Goal: Book appointment/travel/reservation

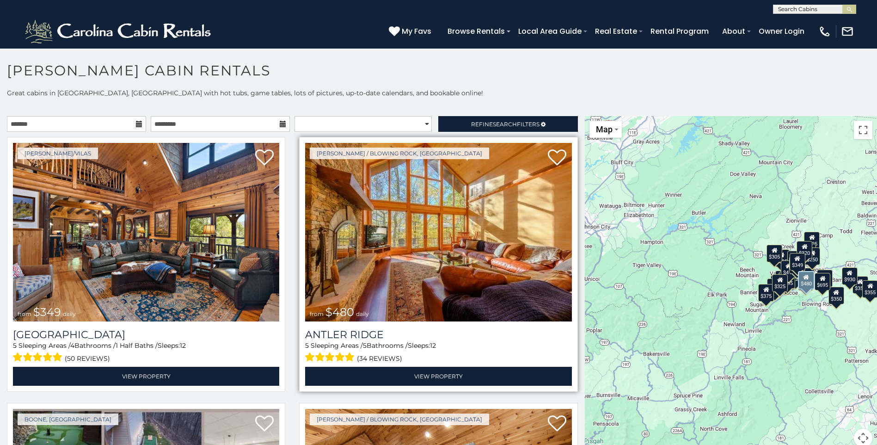
click at [413, 237] on img at bounding box center [438, 232] width 266 height 179
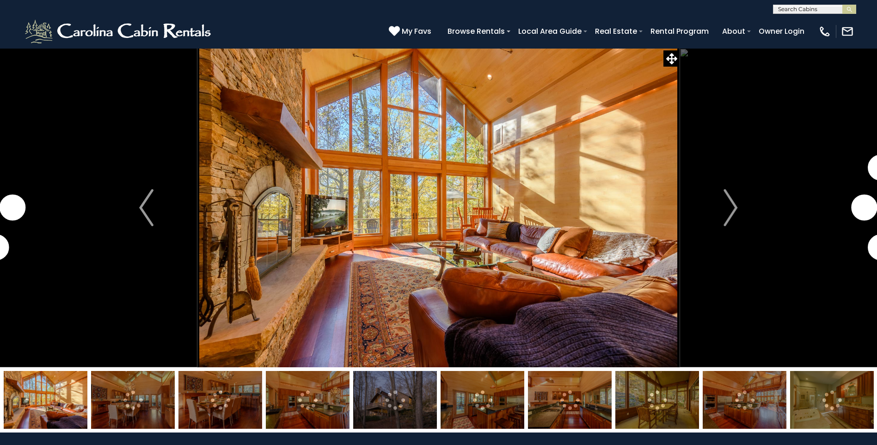
click at [124, 400] on img at bounding box center [133, 400] width 84 height 58
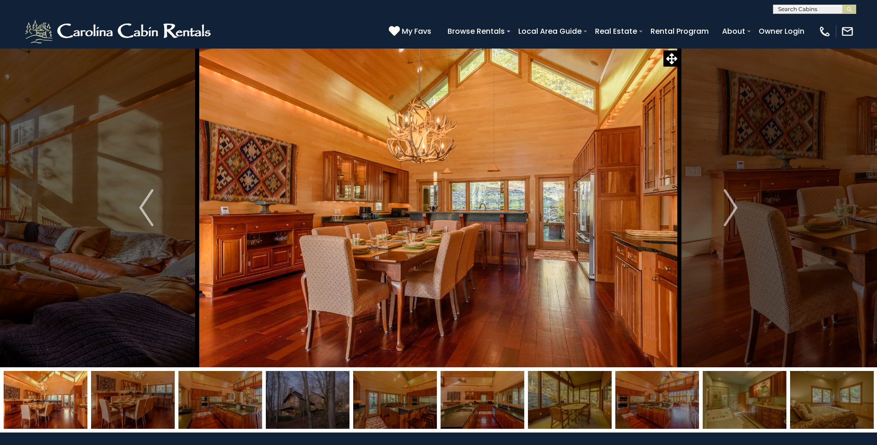
click at [227, 397] on img at bounding box center [221, 400] width 84 height 58
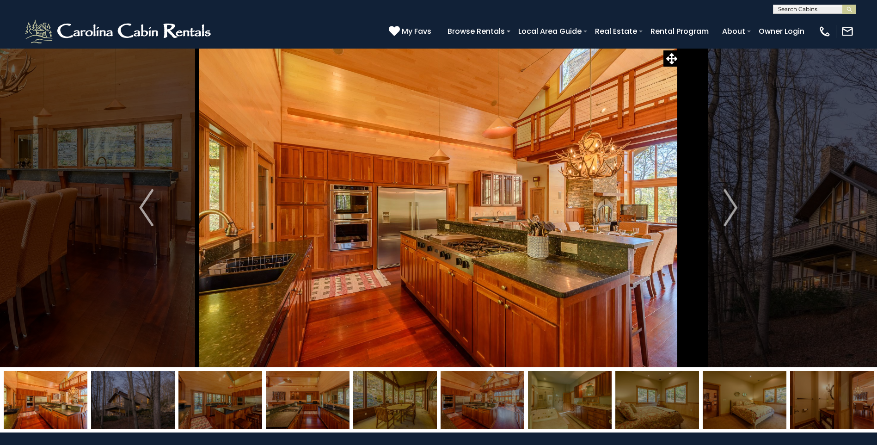
click at [245, 402] on img at bounding box center [221, 400] width 84 height 58
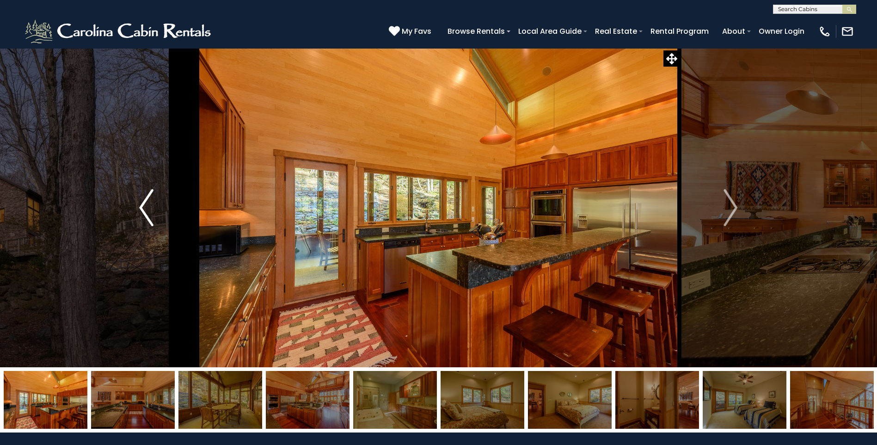
click at [144, 209] on img "Previous" at bounding box center [146, 207] width 14 height 37
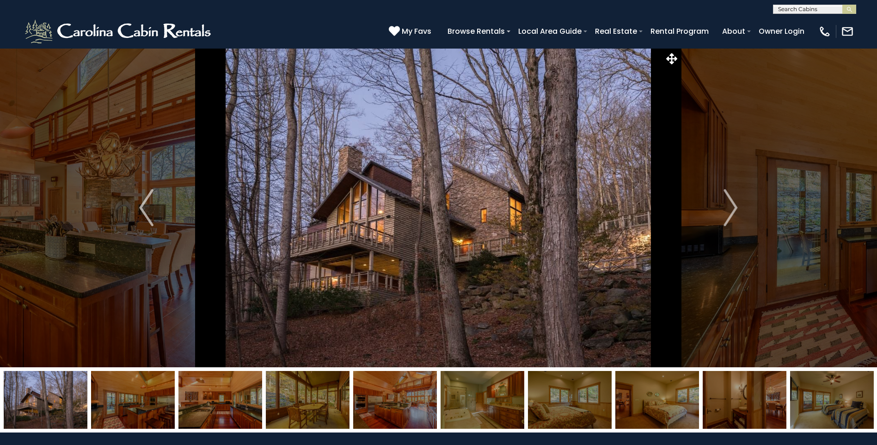
click at [397, 393] on img at bounding box center [395, 400] width 84 height 58
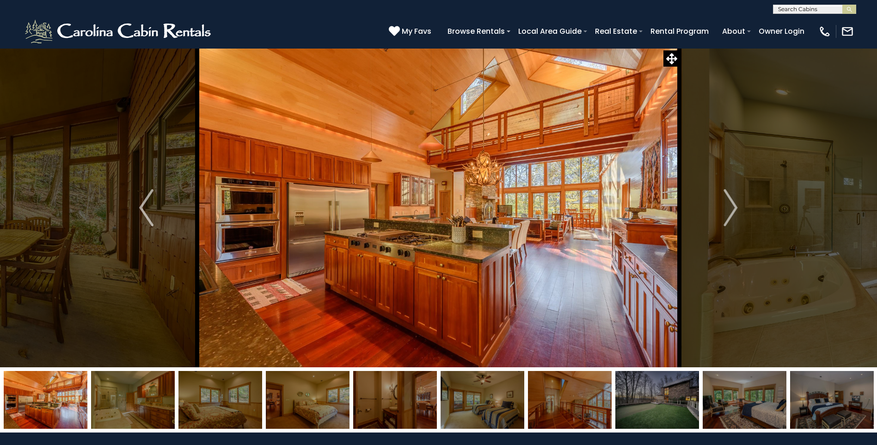
click at [666, 388] on img at bounding box center [658, 400] width 84 height 58
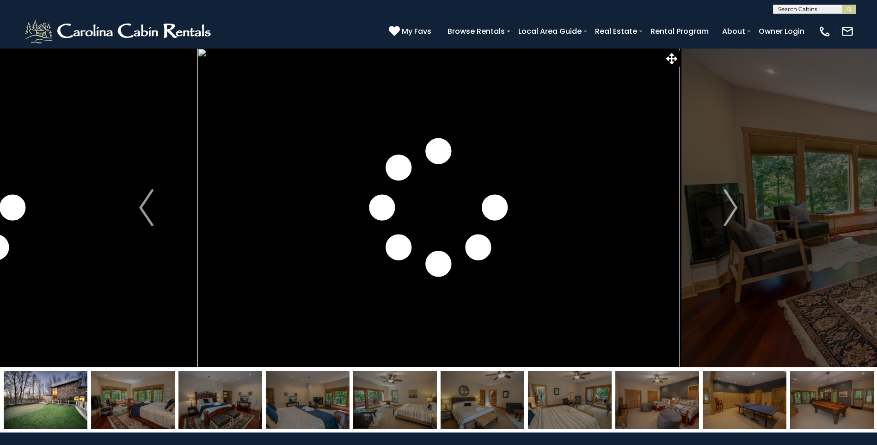
click at [834, 400] on img at bounding box center [832, 400] width 84 height 58
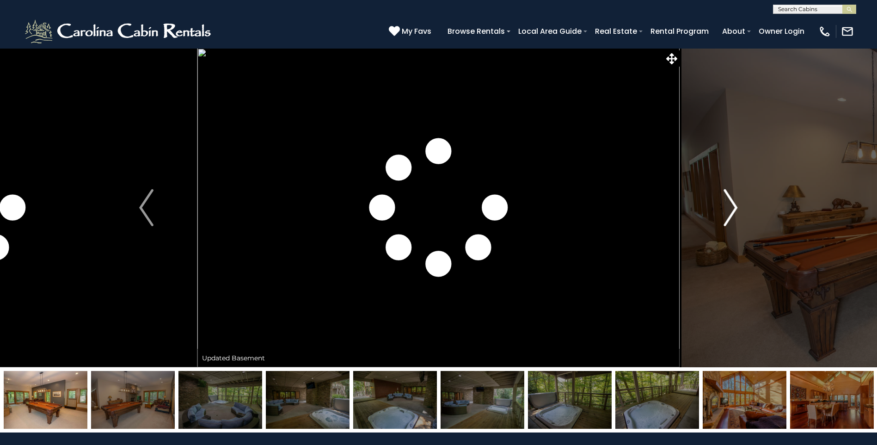
click at [727, 206] on img "Next" at bounding box center [731, 207] width 14 height 37
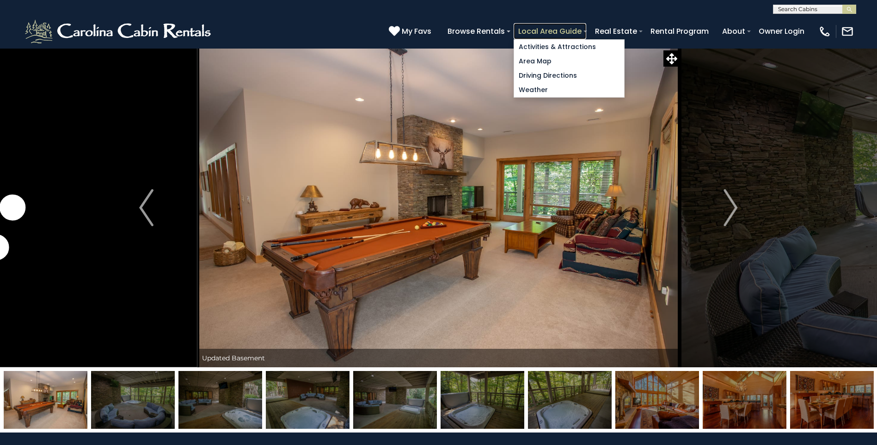
click at [550, 27] on link "Local Area Guide" at bounding box center [550, 31] width 73 height 16
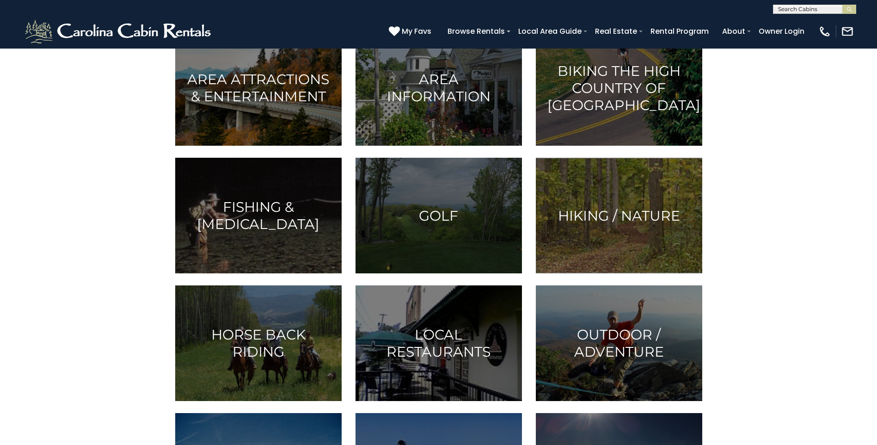
scroll to position [278, 0]
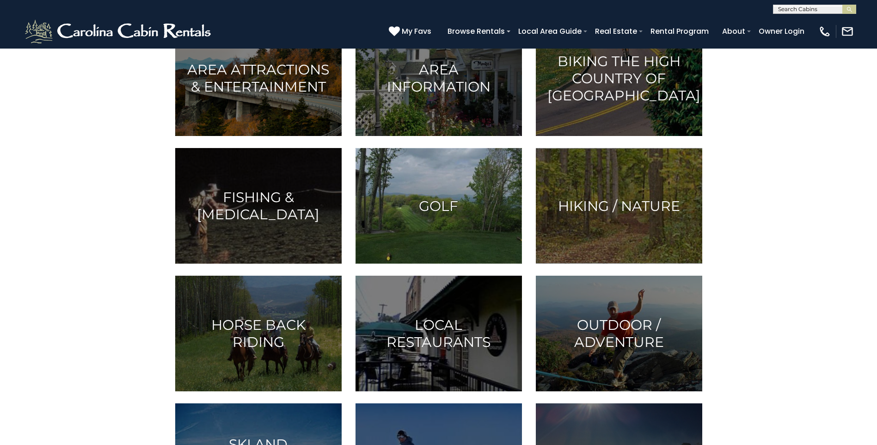
click at [444, 198] on h3 "Golf" at bounding box center [438, 205] width 143 height 17
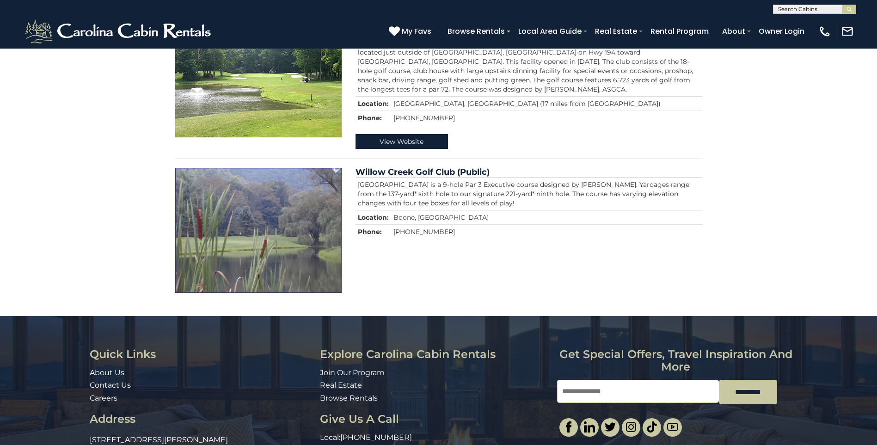
scroll to position [931, 0]
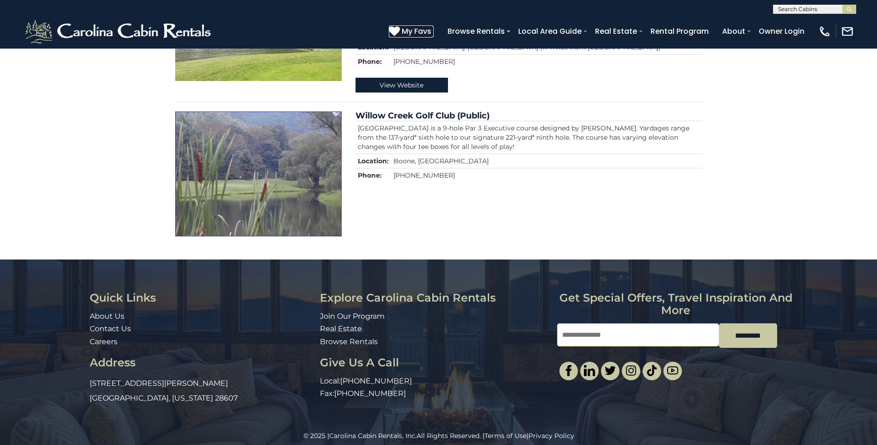
click at [414, 31] on span "My Favs" at bounding box center [417, 31] width 30 height 12
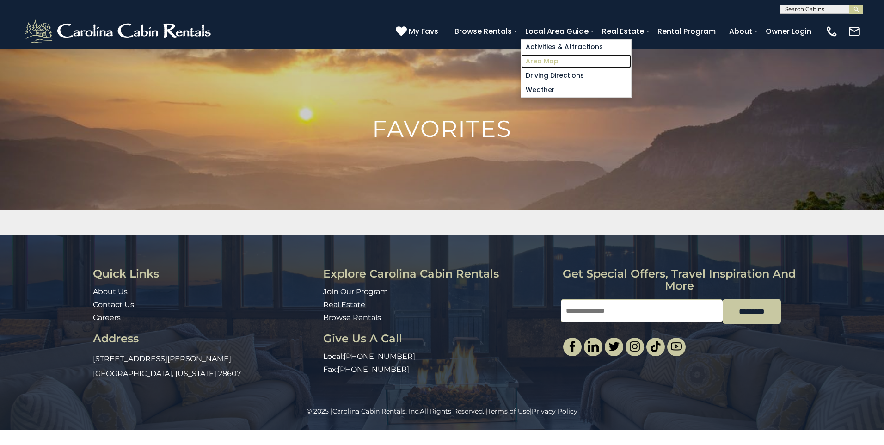
click at [547, 62] on link "Area Map" at bounding box center [576, 61] width 110 height 14
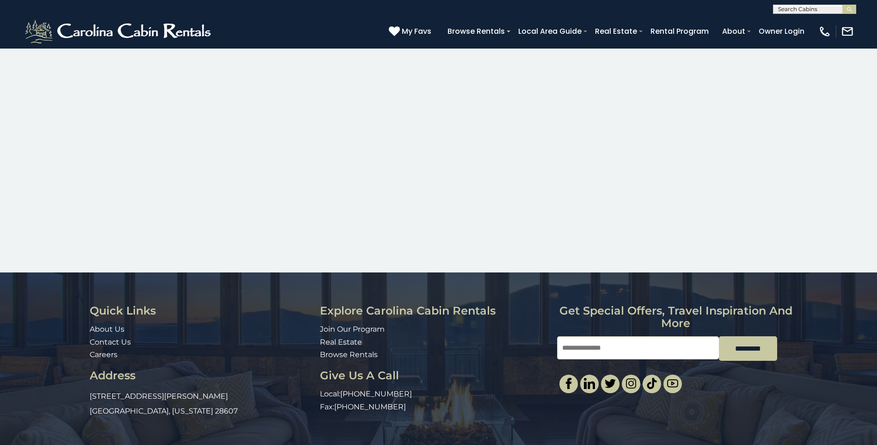
scroll to position [464, 0]
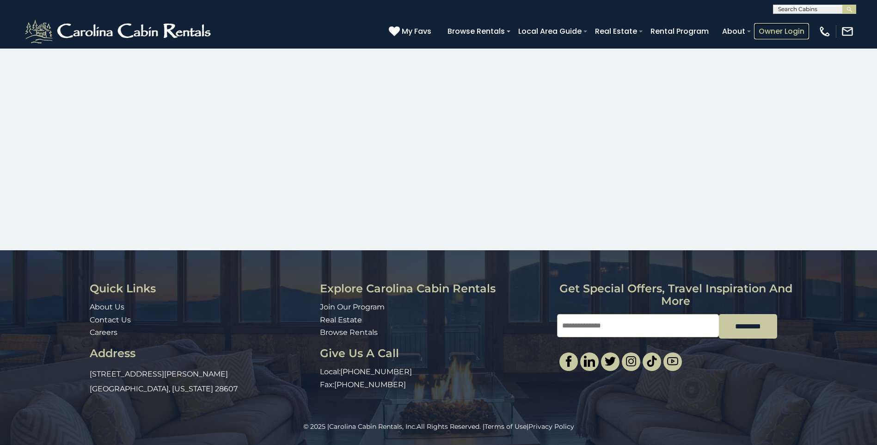
click at [786, 33] on link "Owner Login" at bounding box center [781, 31] width 55 height 16
